Goal: Check status

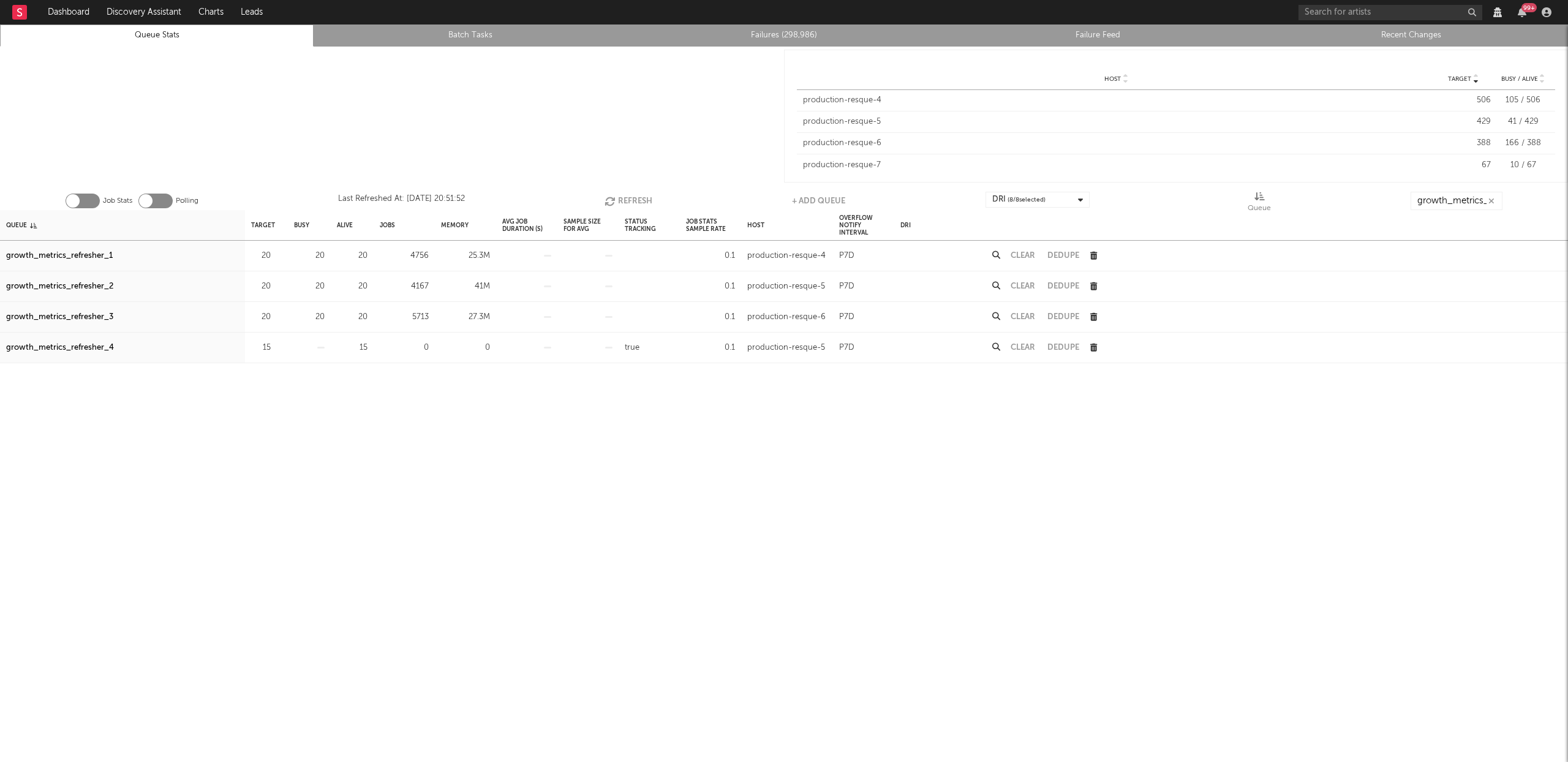
click at [619, 195] on button "Refresh" at bounding box center [628, 201] width 48 height 18
click at [98, 318] on div "growth_metrics_refresher_3" at bounding box center [60, 317] width 107 height 15
click at [77, 255] on div "growth_metrics_refresher_1" at bounding box center [60, 256] width 107 height 15
click at [76, 283] on div "growth_metrics_refresher_2" at bounding box center [60, 286] width 107 height 15
click at [77, 319] on div "growth_metrics_refresher_3" at bounding box center [60, 317] width 107 height 15
